Goal: Check status: Check status

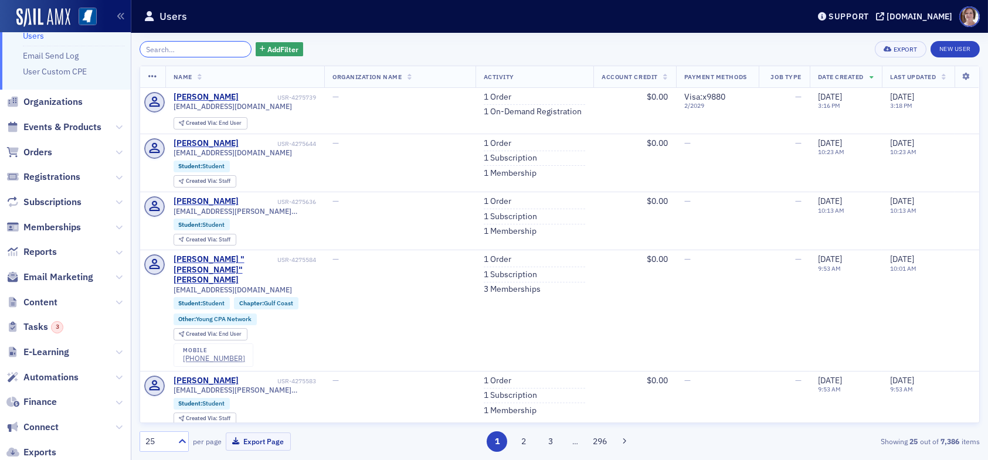
scroll to position [59, 0]
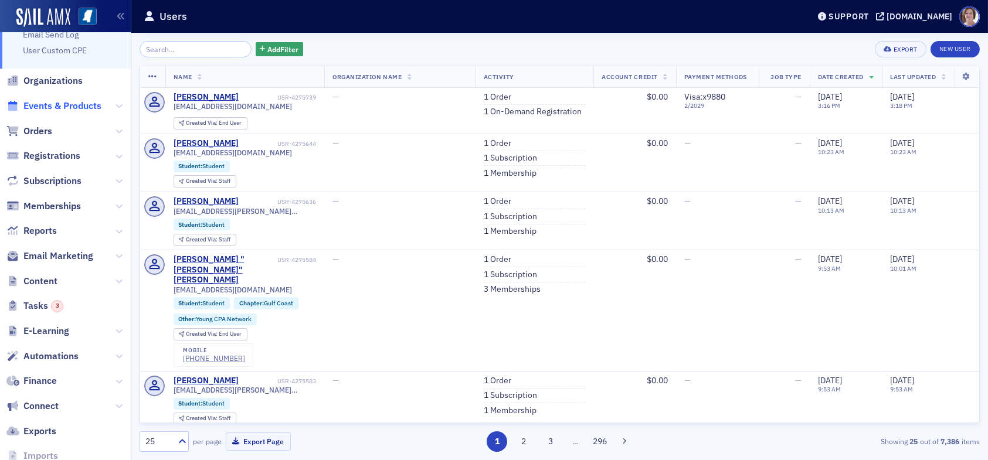
click at [57, 107] on span "Events & Products" at bounding box center [62, 106] width 78 height 13
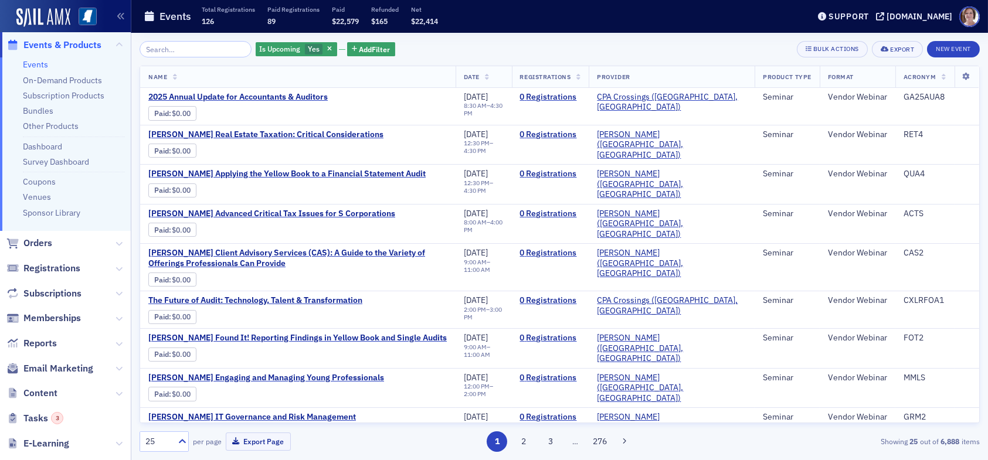
click at [55, 43] on span "Events & Products" at bounding box center [62, 45] width 78 height 13
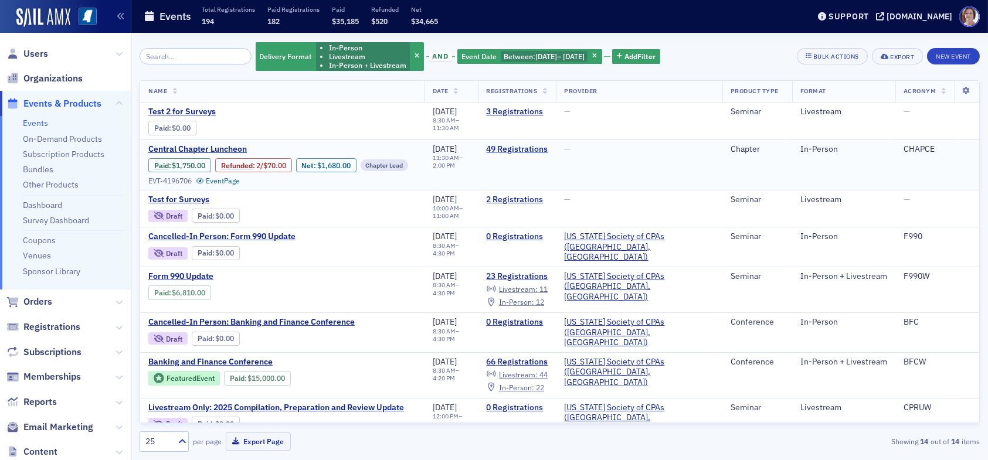
click at [548, 148] on link "49 Registrations" at bounding box center [517, 149] width 62 height 11
click at [548, 150] on link "49 Registrations" at bounding box center [517, 149] width 62 height 11
